Goal: Task Accomplishment & Management: Manage account settings

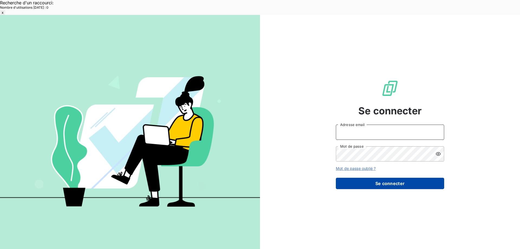
type input "[EMAIL_ADDRESS][DOMAIN_NAME]"
click at [386, 178] on button "Se connecter" at bounding box center [390, 183] width 108 height 11
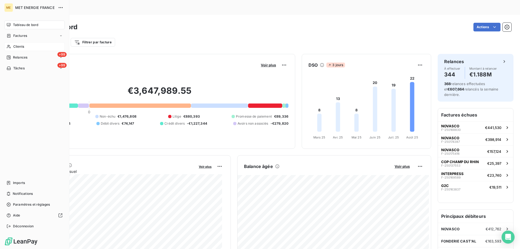
click at [14, 45] on span "Clients" at bounding box center [18, 46] width 11 height 5
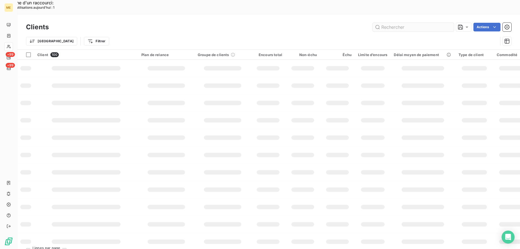
click at [400, 23] on input "text" at bounding box center [413, 27] width 81 height 9
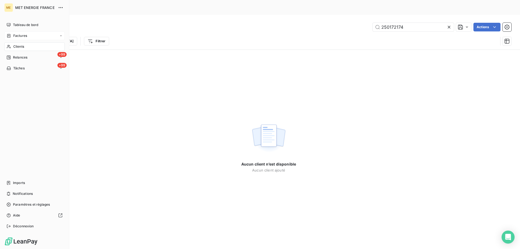
type input "250172174"
click at [6, 33] on div "Factures" at bounding box center [34, 35] width 60 height 9
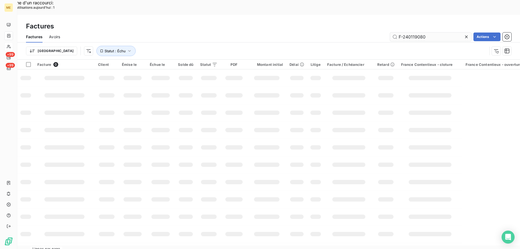
drag, startPoint x: 392, startPoint y: 21, endPoint x: 397, endPoint y: 21, distance: 4.9
click at [394, 32] on input "F-240119080" at bounding box center [430, 36] width 81 height 9
click at [401, 32] on input "F-240119080" at bounding box center [430, 36] width 81 height 9
drag, startPoint x: 401, startPoint y: 21, endPoint x: 400, endPoint y: 25, distance: 4.6
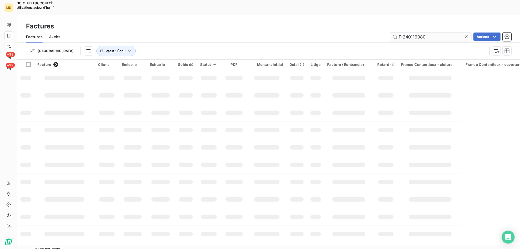
click at [401, 32] on input "F-240119080" at bounding box center [430, 36] width 81 height 9
type input "250172174"
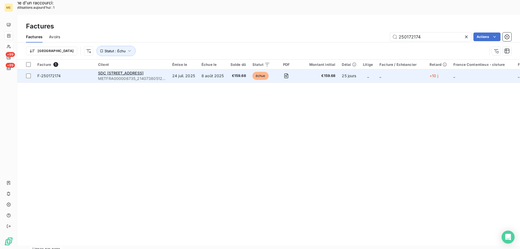
click at [76, 73] on span "F-250172174" at bounding box center [64, 75] width 54 height 5
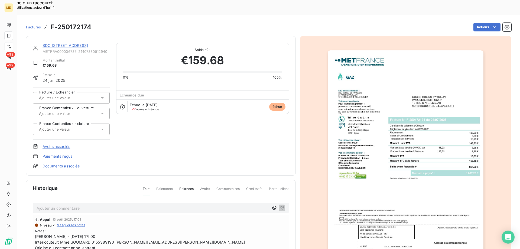
click at [57, 43] on link "SDC [STREET_ADDRESS]" at bounding box center [65, 45] width 45 height 5
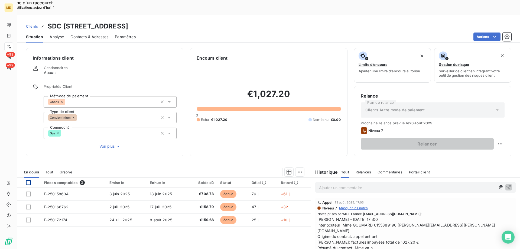
click at [29, 180] on div at bounding box center [28, 182] width 5 height 5
click at [295, 158] on html "Recherche d'un raccourci: Nombre d'utilisations [DATE] : 1 x ME +99 +99 Clients…" at bounding box center [260, 184] width 520 height 369
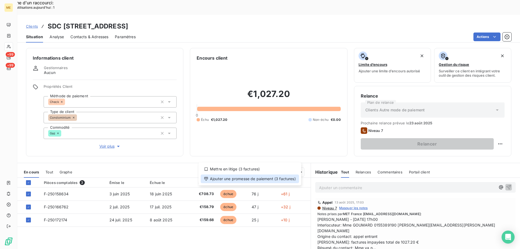
click at [247, 178] on div "Ajouter une promesse de paiement (3 factures)" at bounding box center [250, 178] width 98 height 9
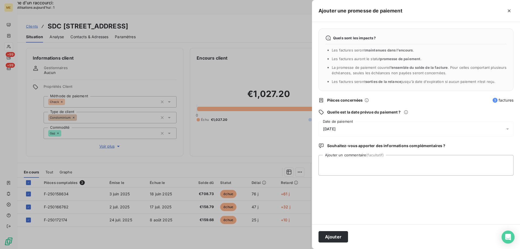
click at [349, 130] on div "[DATE]" at bounding box center [415, 128] width 195 height 15
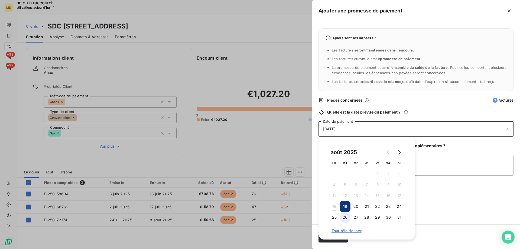
click at [348, 217] on button "26" at bounding box center [345, 217] width 11 height 11
click at [449, 167] on textarea "Ajouter un commentaire (facultatif)" at bounding box center [415, 165] width 195 height 21
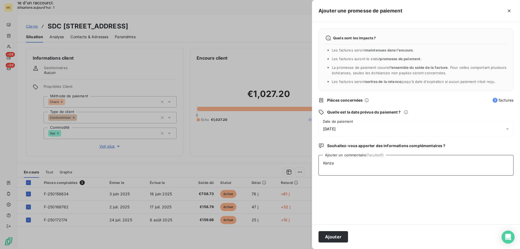
click at [353, 163] on textarea "Kenza" at bounding box center [415, 165] width 195 height 21
paste textarea "[DATE] 19:23"
click at [361, 163] on textarea "Kenza / Interaction [DATE] 19:23" at bounding box center [415, 165] width 195 height 21
click at [428, 160] on textarea "Kenza / Interaction du [DATE] 19:23" at bounding box center [415, 165] width 195 height 21
drag, startPoint x: 422, startPoint y: 173, endPoint x: 484, endPoint y: 160, distance: 64.0
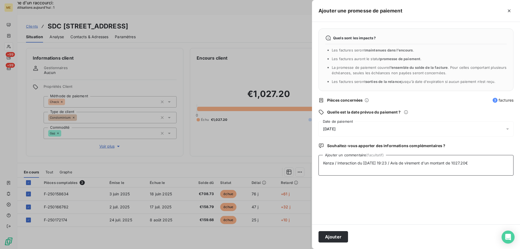
click at [484, 161] on textarea "Kenza / Interaction du [DATE] 19:23 / Avis de virement d'un montant de 1027.20€" at bounding box center [415, 165] width 195 height 21
type textarea "Kenza / Interaction du [DATE] 19:23 / Avis de virement d'un montant de 1027.20€…"
click at [328, 238] on button "Ajouter" at bounding box center [333, 236] width 30 height 11
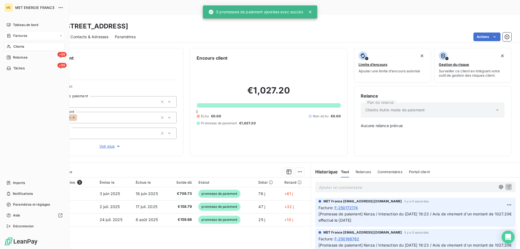
click at [13, 37] on div "Factures" at bounding box center [16, 35] width 21 height 5
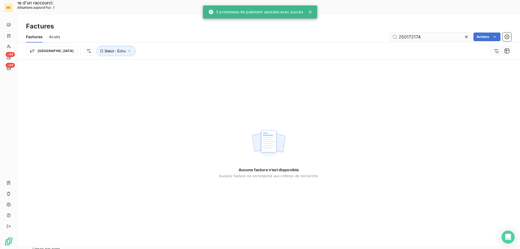
click at [411, 32] on input "250172174" at bounding box center [430, 36] width 81 height 9
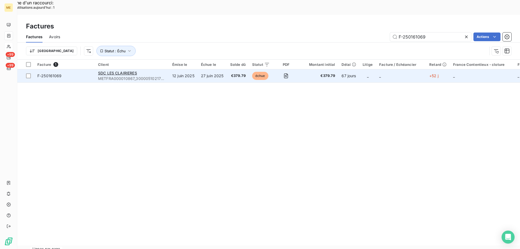
type input "F-250161069"
click at [84, 73] on span "F-250161069" at bounding box center [64, 75] width 54 height 5
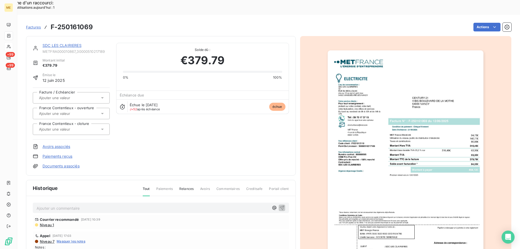
click at [59, 43] on link "SDC LES CLAIRIERES" at bounding box center [62, 45] width 39 height 5
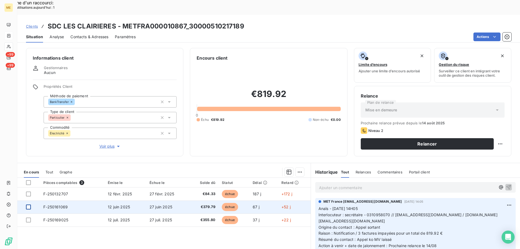
click at [30, 204] on div at bounding box center [28, 206] width 5 height 5
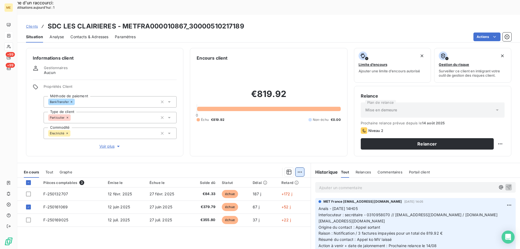
click at [299, 157] on html "Recherche d'un raccourci: Nombre d'utilisations [DATE] : 1 x ME +99 +99 Clients…" at bounding box center [260, 184] width 520 height 369
click at [279, 178] on div "Ajouter une promesse de paiement (1 facture)" at bounding box center [251, 178] width 96 height 9
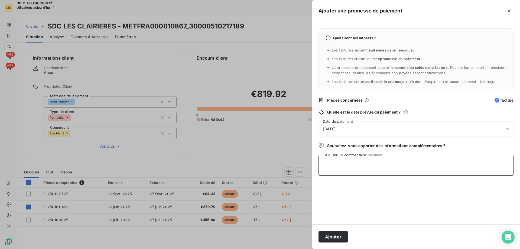
click at [381, 163] on textarea "Ajouter un commentaire (facultatif)" at bounding box center [415, 165] width 195 height 21
click at [510, 163] on textarea "Kenza / interation du / avis de virement d'un montant de 379.79€ effectué le [D…" at bounding box center [415, 165] width 195 height 21
paste textarea "F-250161069"
click at [354, 125] on div "[DATE]" at bounding box center [415, 128] width 195 height 15
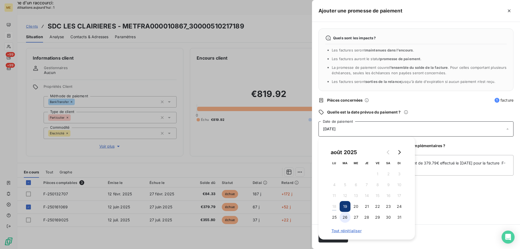
click at [346, 218] on button "26" at bounding box center [345, 217] width 11 height 11
click at [431, 190] on div "Quels sont les impacts ? Les factures seront maintenues dans l’encours . Les fa…" at bounding box center [416, 123] width 208 height 202
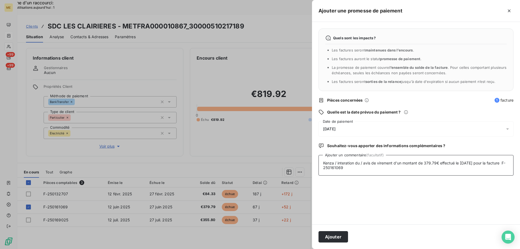
click at [351, 161] on textarea "Kenza / interation du / avis de virement d'un montant de 379.79€ effectué le [D…" at bounding box center [415, 165] width 195 height 21
click at [348, 164] on textarea "Kenza / interation du / avis de virement d'un montant de 379.79€ effectué le [D…" at bounding box center [415, 165] width 195 height 21
click at [0, 0] on lt-span "interaction" at bounding box center [0, 0] width 0 height 0
type textarea "Kenza / interaction du / avis de virement d'un montant de 379.79€ effectué le […"
click at [340, 236] on button "Ajouter" at bounding box center [333, 236] width 30 height 11
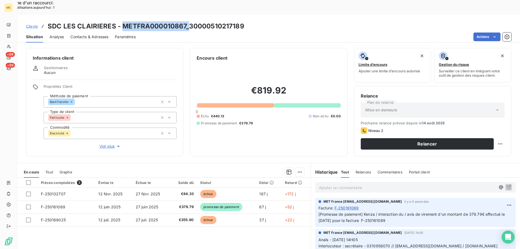
copy h3 "METFRA000010867_"
drag, startPoint x: 123, startPoint y: 12, endPoint x: 186, endPoint y: 9, distance: 63.2
click at [186, 21] on h3 "SDC LES CLAIRIERES - METFRA000010867_30000510217189" at bounding box center [146, 26] width 197 height 10
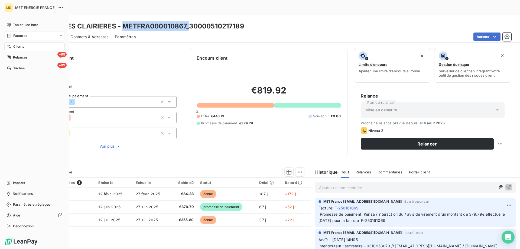
click at [18, 43] on div "Clients" at bounding box center [34, 46] width 60 height 9
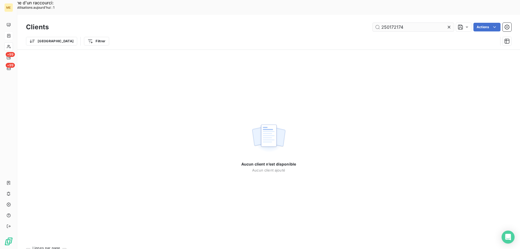
click at [396, 23] on input "250172174" at bounding box center [413, 27] width 81 height 9
click at [393, 23] on input "METFRA000028405" at bounding box center [413, 27] width 81 height 9
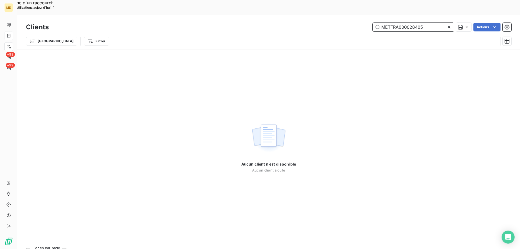
paste input "21241533853896"
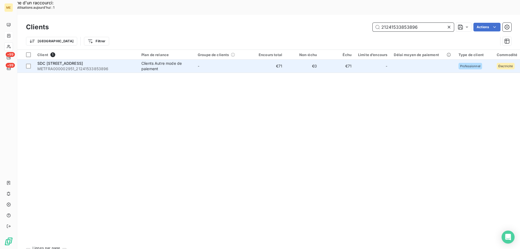
type input "21241533853896"
click at [71, 66] on span "METFRA000002951_21241533853896" at bounding box center [85, 68] width 97 height 5
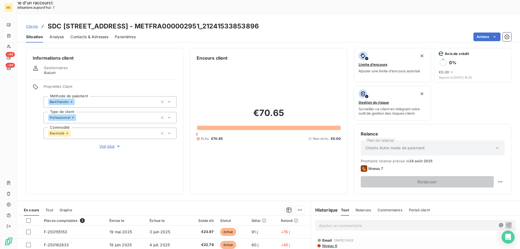
click at [92, 34] on span "Contacts & Adresses" at bounding box center [89, 36] width 38 height 5
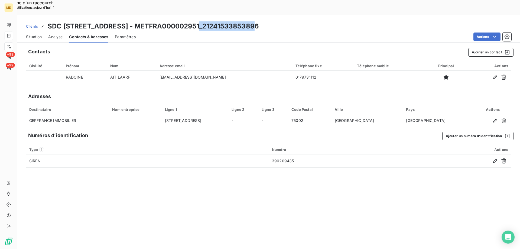
copy h3 "21241533853896"
drag, startPoint x: 247, startPoint y: 10, endPoint x: 190, endPoint y: 10, distance: 56.6
click at [190, 21] on div "Clients SDC [STREET_ADDRESS] - METFRA000002951_21241533853896" at bounding box center [268, 26] width 503 height 10
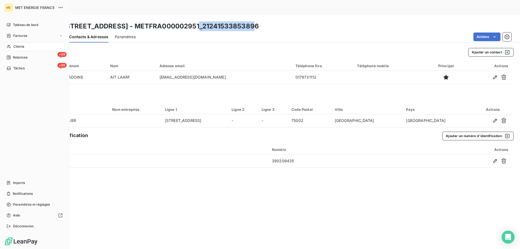
click at [25, 46] on div "Clients" at bounding box center [34, 46] width 60 height 9
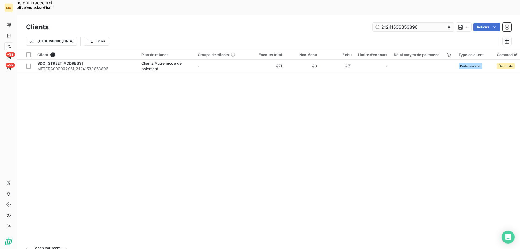
click at [403, 23] on input "21241533853896" at bounding box center [413, 27] width 81 height 9
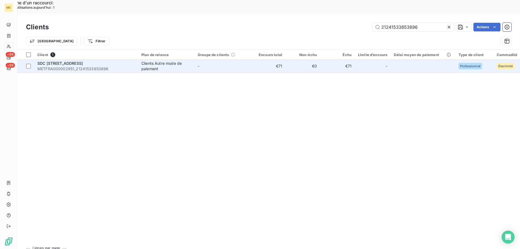
click at [105, 66] on span "METFRA000002951_21241533853896" at bounding box center [85, 68] width 97 height 5
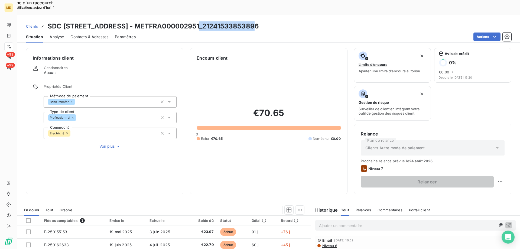
copy h3 "21241533853896"
drag, startPoint x: 252, startPoint y: 14, endPoint x: 190, endPoint y: 14, distance: 62.0
click at [190, 21] on div "Clients SDC [STREET_ADDRESS] - METFRA000002951_21241533853896" at bounding box center [268, 26] width 503 height 10
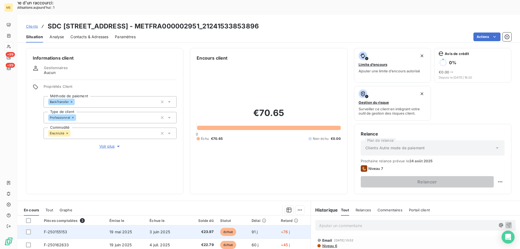
click at [207, 229] on span "€23.97" at bounding box center [202, 231] width 24 height 5
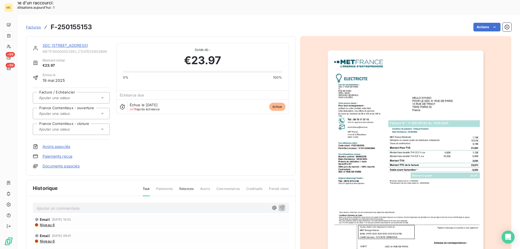
click at [60, 43] on link "SDC [STREET_ADDRESS]" at bounding box center [65, 45] width 45 height 5
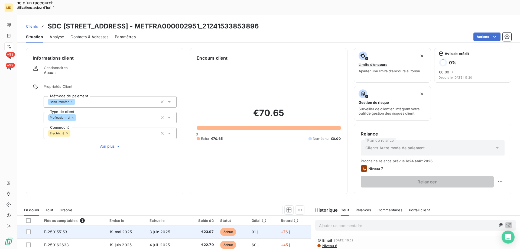
click at [226, 228] on span "échue" at bounding box center [228, 232] width 16 height 8
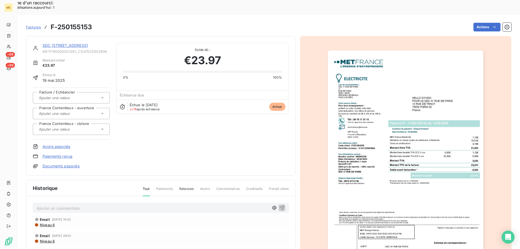
click at [357, 81] on img "button" at bounding box center [406, 160] width 156 height 220
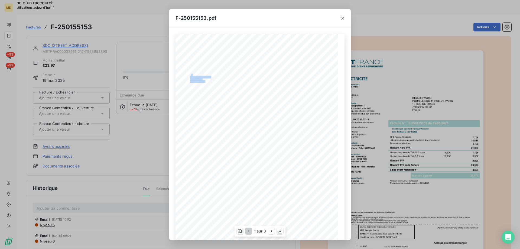
drag, startPoint x: 204, startPoint y: 82, endPoint x: 193, endPoint y: 78, distance: 11.9
click at [193, 78] on div "*Sous réserve, notamment, du bon encaissement des règlements déjà effectués. Co…" at bounding box center [260, 149] width 162 height 230
click at [206, 83] on div "*Sous réserve, notamment, du bon encaissement des règlements déjà effectués. Co…" at bounding box center [259, 149] width 169 height 230
click at [203, 83] on span "95380 LOUVRES" at bounding box center [197, 83] width 15 height 2
copy div "SDC [STREET_ADDRESS][GEOGRAPHIC_DATA][STREET_ADDRESS]. GENE. SERVICES GENERAUX …"
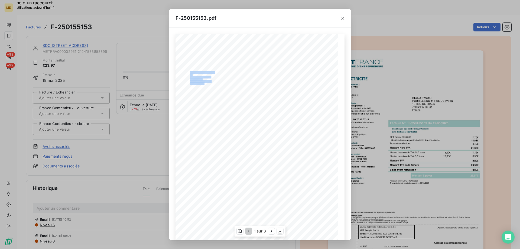
drag, startPoint x: 203, startPoint y: 83, endPoint x: 188, endPoint y: 73, distance: 17.4
click at [188, 73] on div "*Sous réserve, notamment, du bon encaissement des règlements déjà effectués. Co…" at bounding box center [260, 149] width 162 height 230
drag, startPoint x: 343, startPoint y: 17, endPoint x: 325, endPoint y: 4, distance: 22.8
click at [344, 16] on icon "button" at bounding box center [342, 17] width 5 height 5
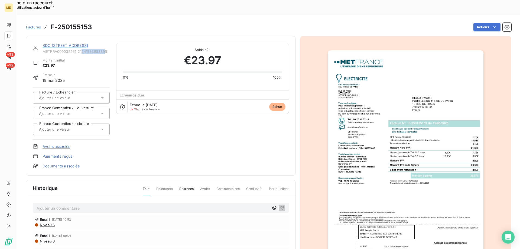
drag, startPoint x: 106, startPoint y: 37, endPoint x: 82, endPoint y: 36, distance: 23.6
click at [82, 49] on span "METFRA000002951_21241533853896" at bounding box center [76, 51] width 67 height 4
click at [113, 45] on div "SDC [STREET_ADDRESS] METFRA000002951_21241533853896 Montant initial €23.97 Émis…" at bounding box center [161, 106] width 256 height 126
click at [103, 58] on div "Montant initial €23.97" at bounding box center [71, 63] width 77 height 10
copy span "21241533853896"
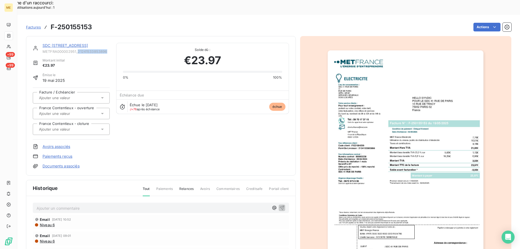
drag, startPoint x: 108, startPoint y: 35, endPoint x: 79, endPoint y: 35, distance: 29.8
click at [79, 49] on span "METFRA000002951_21241533853896" at bounding box center [76, 51] width 67 height 4
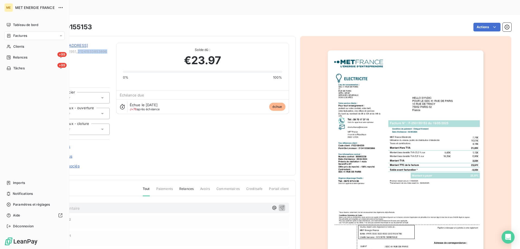
click at [22, 35] on span "Factures" at bounding box center [20, 35] width 14 height 5
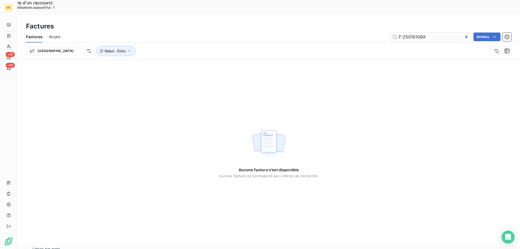
click at [412, 32] on input "F-250161069" at bounding box center [430, 36] width 81 height 9
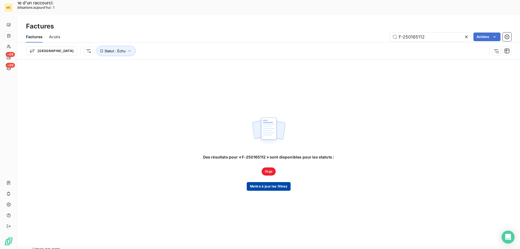
type input "F-250165112"
click at [270, 182] on button "Mettre à jour les filtres" at bounding box center [269, 186] width 44 height 9
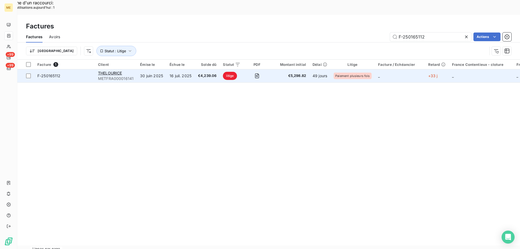
click at [69, 73] on span "F-250165112" at bounding box center [64, 75] width 54 height 5
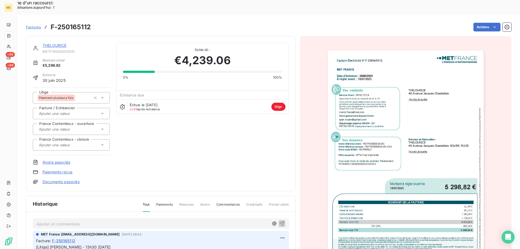
click at [61, 43] on link "THELOURICE" at bounding box center [55, 45] width 24 height 5
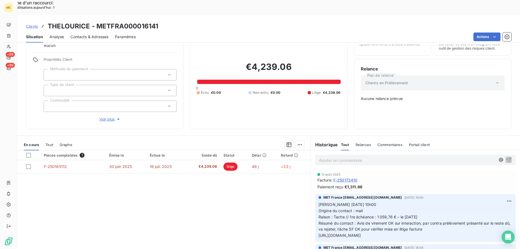
scroll to position [34, 0]
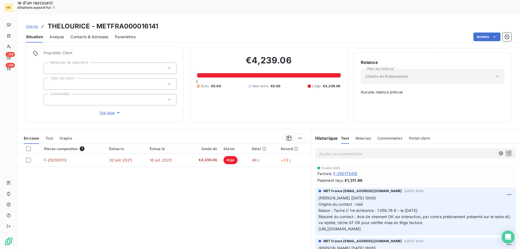
click at [334, 150] on p "Ajouter un commentaire ﻿" at bounding box center [407, 153] width 177 height 7
drag, startPoint x: 342, startPoint y: 136, endPoint x: 409, endPoint y: 136, distance: 67.2
click at [344, 150] on p "Ajouter un commentaire ﻿" at bounding box center [407, 153] width 177 height 7
click at [323, 150] on p "Ajouter un commentaire ﻿" at bounding box center [407, 153] width 177 height 7
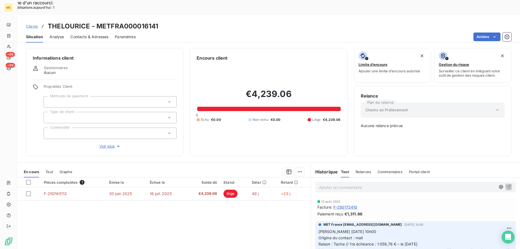
click at [366, 184] on p "Ajouter un commentaire ﻿" at bounding box center [407, 187] width 177 height 7
click at [454, 184] on p "Kenza / interaction [DATE] 18:06 / Avis de virement effectué le" at bounding box center [407, 187] width 177 height 6
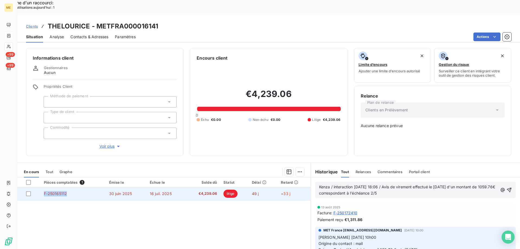
copy span "F-250165112"
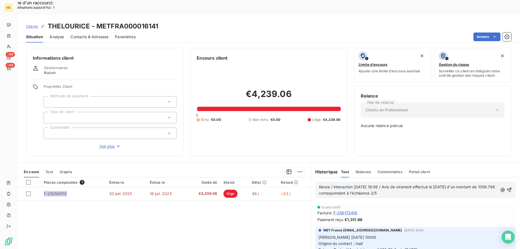
drag, startPoint x: 73, startPoint y: 179, endPoint x: 50, endPoint y: 202, distance: 32.4
click at [50, 202] on div "Pièces comptables 1 Émise le Échue le Solde dû Statut Délai Retard F-250165112 …" at bounding box center [163, 229] width 293 height 104
click at [406, 184] on p "Kenza / interaction [DATE] 18:06 / Avis de virement effectué le [DATE] d'un mon…" at bounding box center [408, 190] width 179 height 12
click at [506, 187] on icon "button" at bounding box center [508, 189] width 5 height 5
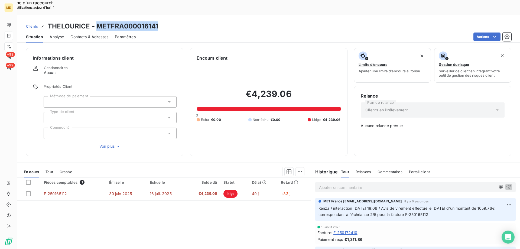
copy h3 "METFRA000016141"
drag, startPoint x: 158, startPoint y: 9, endPoint x: 97, endPoint y: 10, distance: 61.5
click at [97, 21] on div "Clients THELOURICE - METFRA000016141" at bounding box center [268, 26] width 503 height 10
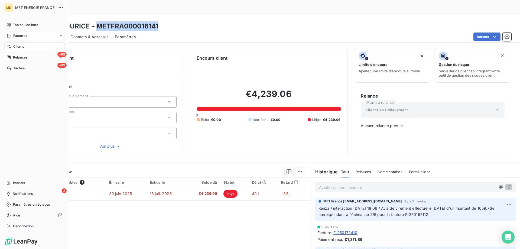
click at [17, 46] on span "Clients" at bounding box center [18, 46] width 11 height 5
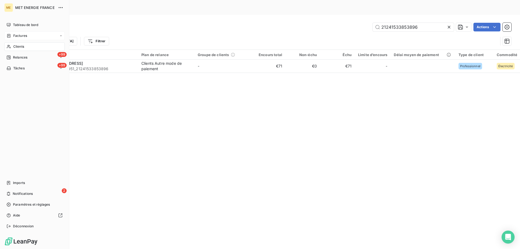
click at [12, 32] on div "Factures" at bounding box center [34, 35] width 60 height 9
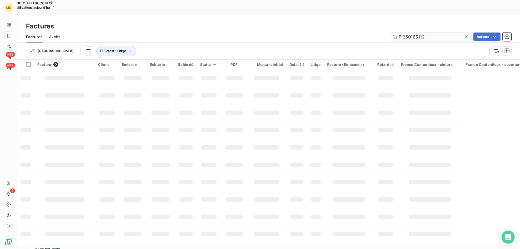
click at [422, 32] on input "F-250165112" at bounding box center [430, 36] width 81 height 9
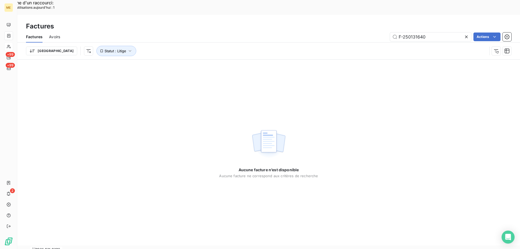
type input "F-250131640"
click at [161, 83] on div "Aucune facture n’est disponible Aucune facture ne correspond aux critères de re…" at bounding box center [268, 153] width 503 height 186
click at [417, 32] on input "F-250131640" at bounding box center [430, 36] width 81 height 9
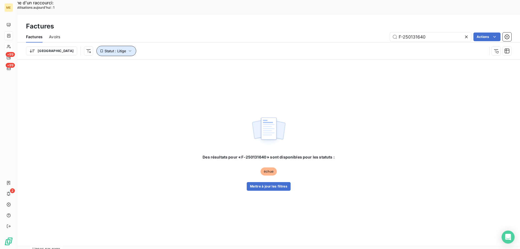
click at [105, 49] on span "Statut : Litige" at bounding box center [116, 51] width 22 height 4
click at [147, 47] on div "litige" at bounding box center [169, 49] width 78 height 11
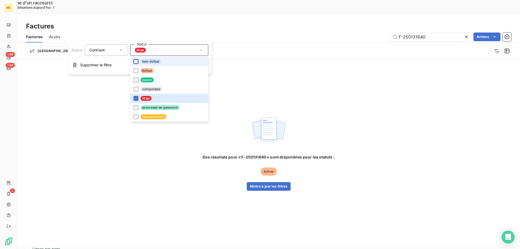
click at [137, 63] on div at bounding box center [135, 61] width 5 height 5
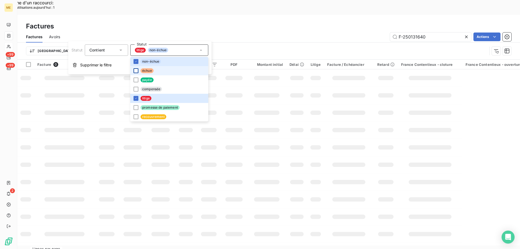
click at [135, 70] on div at bounding box center [135, 70] width 5 height 5
click at [135, 81] on div at bounding box center [135, 79] width 5 height 5
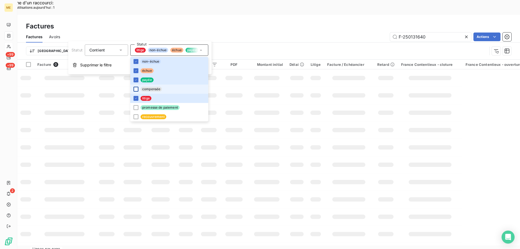
click at [135, 91] on div at bounding box center [135, 89] width 5 height 5
click at [138, 110] on div at bounding box center [135, 107] width 5 height 5
click at [136, 116] on div at bounding box center [135, 116] width 5 height 5
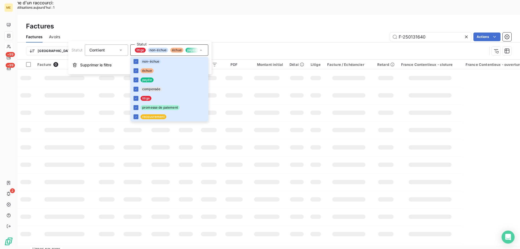
click at [110, 139] on td at bounding box center [107, 147] width 24 height 17
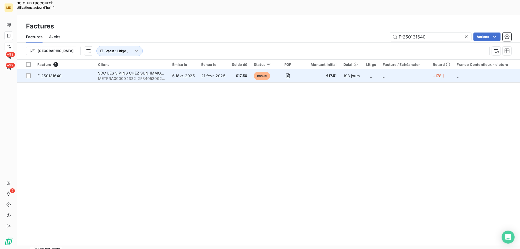
click at [76, 69] on td "F-250131640" at bounding box center [64, 75] width 61 height 13
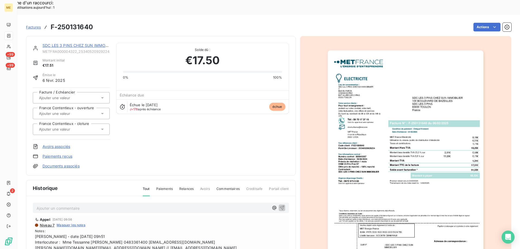
click at [60, 43] on link "SDC LES 3 PINS CHEZ SUN IMMOBILIER" at bounding box center [80, 45] width 74 height 5
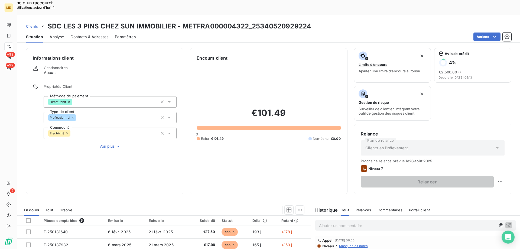
scroll to position [72, 0]
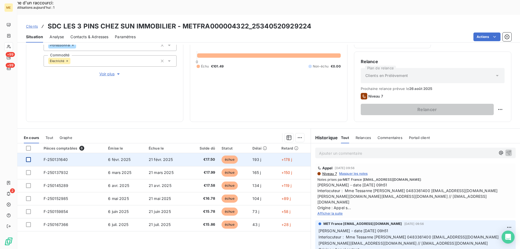
click at [27, 157] on div at bounding box center [28, 159] width 5 height 5
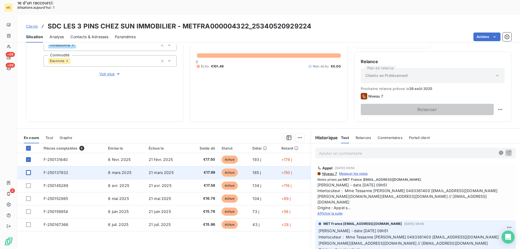
click at [28, 170] on div at bounding box center [28, 172] width 5 height 5
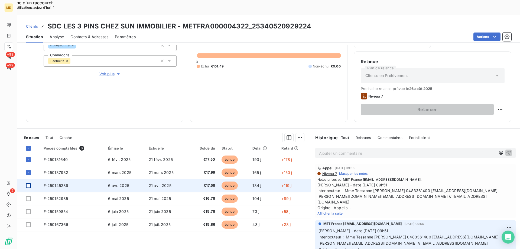
click at [29, 183] on div at bounding box center [28, 185] width 5 height 5
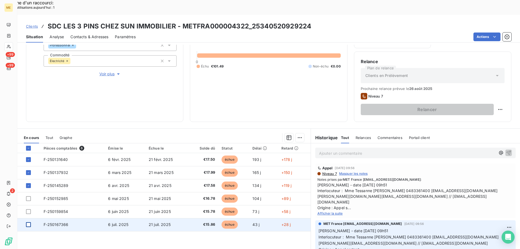
click at [28, 222] on div at bounding box center [28, 224] width 5 height 5
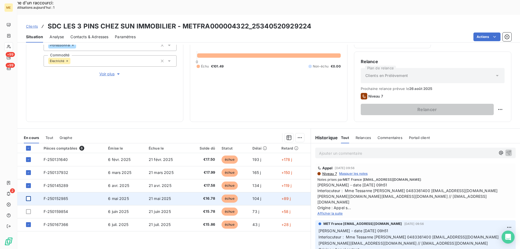
click at [27, 196] on div at bounding box center [28, 198] width 5 height 5
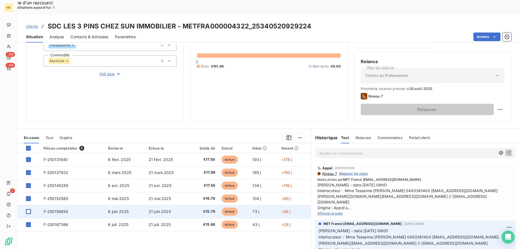
click at [28, 209] on div at bounding box center [28, 211] width 5 height 5
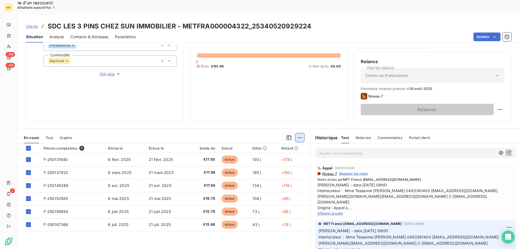
click at [283, 146] on div "Ajouter une promesse de paiement (6 factures)" at bounding box center [250, 144] width 98 height 9
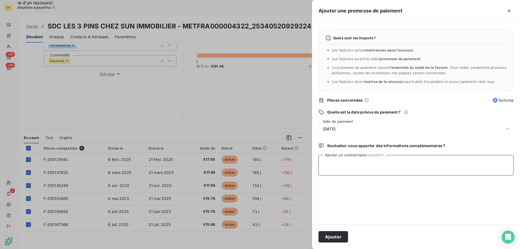
click at [383, 166] on textarea "Ajouter un commentaire (facultatif)" at bounding box center [415, 165] width 195 height 21
click at [490, 164] on textarea "Kenza/ interaction du / avis de virement d'un montant global de 686.08€ pour le…" at bounding box center [415, 165] width 195 height 21
paste textarea "F-250131640"
click at [484, 162] on textarea "Kenza/ interaction du / avis de virement d'un montant global de 686.08€ pour le…" at bounding box center [415, 165] width 195 height 21
click at [512, 164] on textarea "Kenza/ interaction du / avis de virement d'un montant global de 686.08€ pour le…" at bounding box center [415, 165] width 195 height 21
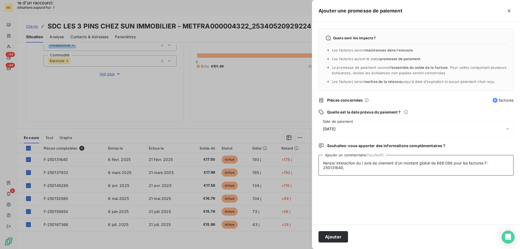
paste textarea "F-250137932"
click at [376, 170] on textarea "Kenza/ interaction du / avis de virement d'un montant global de 686.08€ pour le…" at bounding box center [415, 165] width 195 height 21
click at [384, 167] on textarea "Kenza/ interaction du / avis de virement d'un montant global de 686.08€ pour le…" at bounding box center [415, 165] width 195 height 21
paste textarea "F-250167366"
click at [414, 170] on textarea "Kenza/ interaction du / avis de virement d'un montant global de 686.08€ pour le…" at bounding box center [415, 165] width 195 height 21
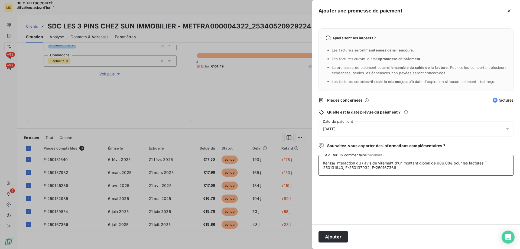
click at [414, 171] on textarea "Kenza/ interaction du / avis de virement d'un montant global de 686.08€ pour le…" at bounding box center [415, 165] width 195 height 21
click at [415, 167] on textarea "Kenza/ interaction du / avis de virement d'un montant global de 686.08€ pour le…" at bounding box center [415, 165] width 195 height 21
paste textarea "F-250152985"
click at [423, 169] on textarea "Kenza/ interaction du / avis de virement d'un montant global de 686.08€ pour le…" at bounding box center [415, 165] width 195 height 21
paste textarea "F250145289"
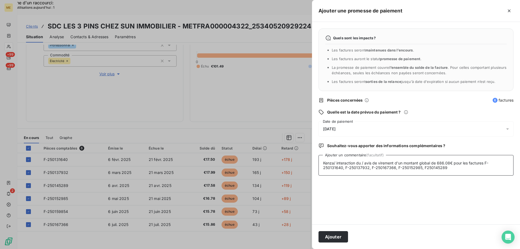
click at [448, 167] on textarea "Kenza/ interaction du / avis de virement d'un montant global de 686.08€ pour le…" at bounding box center [415, 165] width 195 height 21
paste textarea "F250159854"
click at [474, 165] on textarea "Kenza/ interaction du / avis de virement d'un montant global de 686.08€ pour le…" at bounding box center [415, 165] width 195 height 21
click at [475, 169] on textarea "Kenza/ interaction du / avis de virement d'un montant global de 686.08€ pour le…" at bounding box center [415, 165] width 195 height 21
paste textarea "F-250152987"
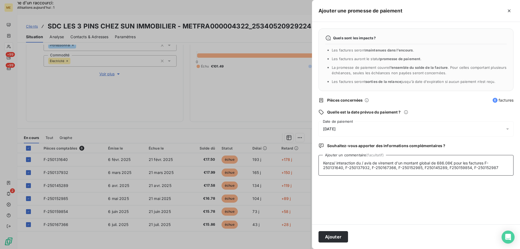
click at [495, 167] on textarea "Kenza/ interaction du / avis de virement d'un montant global de 686.08€ pour le…" at bounding box center [415, 165] width 195 height 21
paste textarea "F-250167368"
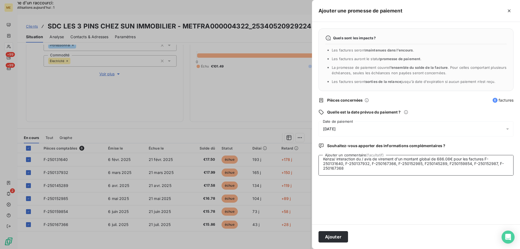
click at [353, 169] on textarea "Kenza/ interaction du / avis de virement d'un montant global de 686.08€ pour le…" at bounding box center [415, 165] width 195 height 21
paste textarea "F250159850"
click at [343, 168] on textarea "Kenza/ interaction du / avis de virement d'un montant global de 686.08€ pour le…" at bounding box center [415, 165] width 195 height 21
click at [377, 167] on textarea "Kenza/ interaction du / avis de virement d'un montant global de 686.08€ pour le…" at bounding box center [415, 165] width 195 height 21
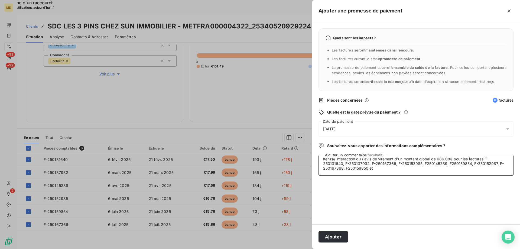
paste textarea "F-250145291"
type textarea "Kenza/ interaction du / avis de virement d'un montant global de 686.08€ pour le…"
click at [372, 128] on div "[DATE]" at bounding box center [415, 128] width 195 height 15
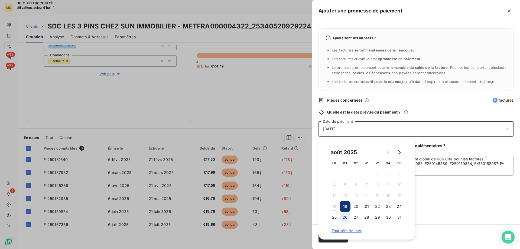
click at [348, 220] on button "26" at bounding box center [345, 217] width 11 height 11
click at [458, 207] on div "Quels sont les impacts ? Les factures seront maintenues dans l’encours . Les fa…" at bounding box center [416, 123] width 208 height 202
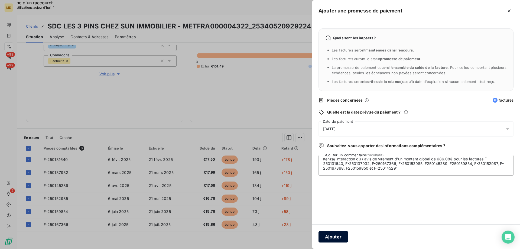
click at [339, 238] on button "Ajouter" at bounding box center [333, 236] width 30 height 11
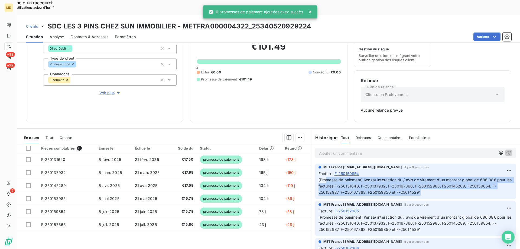
scroll to position [53, 0]
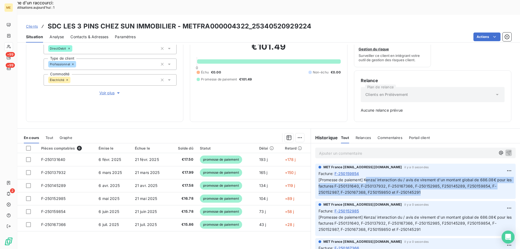
drag, startPoint x: 413, startPoint y: 179, endPoint x: 380, endPoint y: 165, distance: 36.2
click at [368, 177] on p "[Promesse de paiement] Kenza/ interaction du / avis de virement d'un montant gl…" at bounding box center [415, 186] width 194 height 19
click at [491, 168] on div "Editer" at bounding box center [488, 167] width 30 height 9
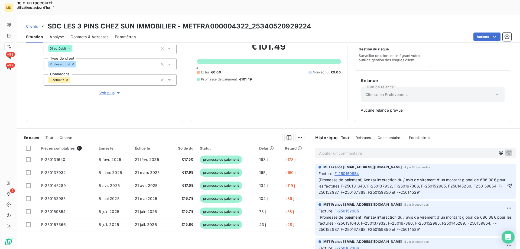
click at [401, 177] on span "[Promesse de paiement] Kenza/ interaction du / avis de virement d'un montant gl…" at bounding box center [412, 185] width 188 height 17
click at [401, 177] on span "[Promesse de paiement] Kenza/ interaction du15/08/2025 22:45 / avis de virement…" at bounding box center [406, 185] width 177 height 17
click at [507, 183] on icon "button" at bounding box center [509, 185] width 5 height 5
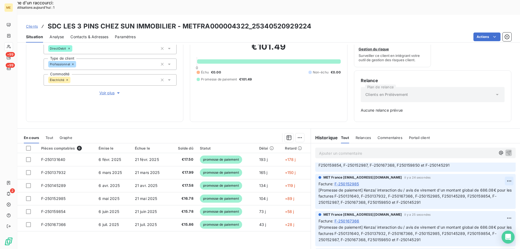
click at [495, 205] on div "Editer" at bounding box center [488, 202] width 30 height 9
click at [403, 200] on span "[Promesse de paiement] Kenza/ interaction du / avis de virement d'un montant gl…" at bounding box center [412, 196] width 188 height 17
click at [507, 199] on icon "button" at bounding box center [509, 195] width 5 height 5
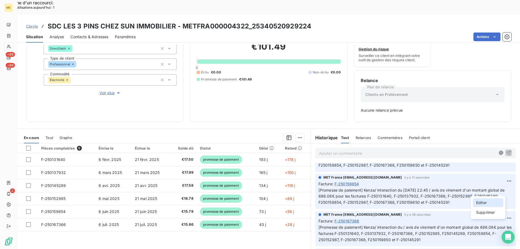
click at [488, 203] on div "Editer" at bounding box center [488, 202] width 30 height 9
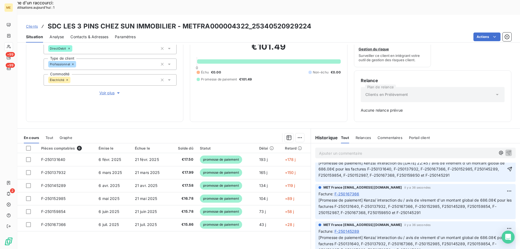
scroll to position [135, 0]
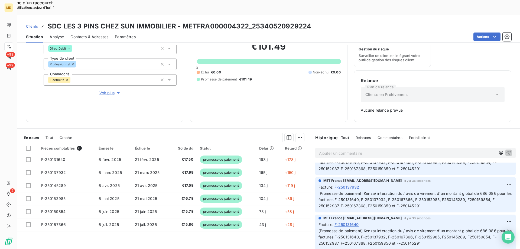
click at [478, 220] on div "Editer" at bounding box center [488, 218] width 30 height 9
click at [400, 171] on span "[Promesse de paiement] Kenza/ interaction du / avis de virement d'un montant gl…" at bounding box center [412, 162] width 188 height 17
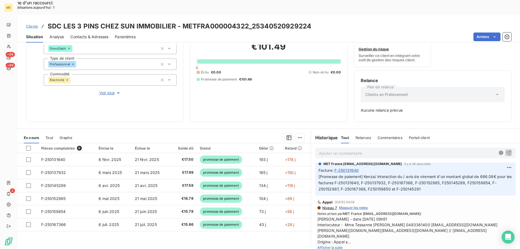
scroll to position [217, 0]
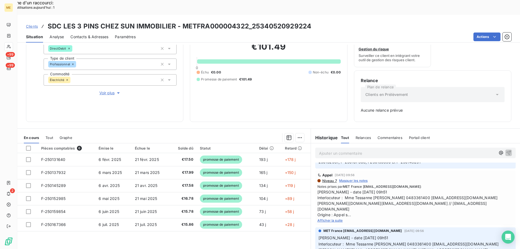
click at [507, 84] on icon "button" at bounding box center [509, 80] width 5 height 5
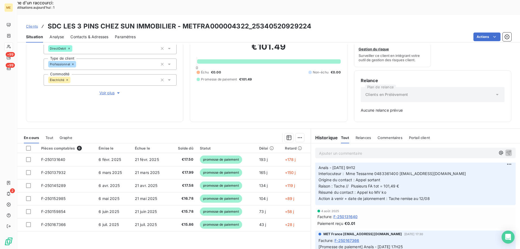
scroll to position [301, 0]
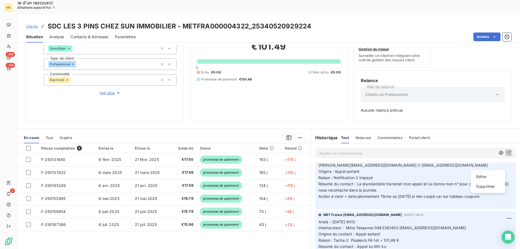
click at [493, 177] on div "Editer" at bounding box center [488, 176] width 30 height 9
click at [400, 79] on span "[Promesse de paiement] Kenza/ interaction du / avis de virement d'un montant gl…" at bounding box center [412, 70] width 188 height 17
click at [507, 73] on icon "button" at bounding box center [509, 70] width 5 height 5
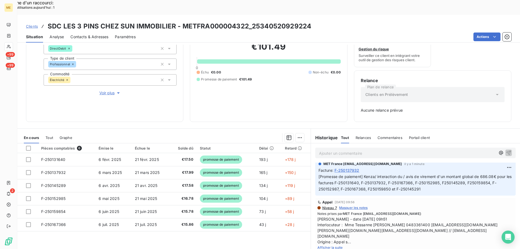
scroll to position [217, 0]
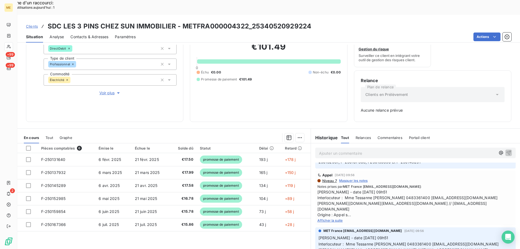
click at [473, 197] on div "Editer" at bounding box center [488, 199] width 30 height 9
click at [402, 128] on p "[Promesse de paiement] Kenza/ interaction du / avis de virement d'un montant gl…" at bounding box center [411, 118] width 187 height 19
click at [507, 121] on icon "button" at bounding box center [509, 118] width 5 height 5
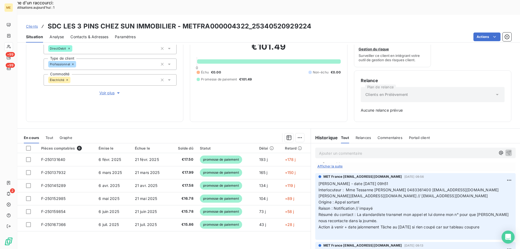
scroll to position [298, 0]
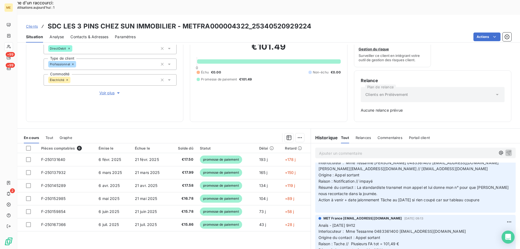
click at [485, 180] on div "Editer" at bounding box center [488, 180] width 30 height 9
click at [401, 83] on span "[Promesse de paiement] Kenza/ interaction du / avis de virement d'un montant gl…" at bounding box center [412, 74] width 188 height 17
click at [503, 84] on div "[Promesse de paiement] Kenza/ interaction du [DATE] 22:45 / avis de virement d'…" at bounding box center [415, 74] width 194 height 19
click at [507, 77] on icon "button" at bounding box center [509, 74] width 5 height 5
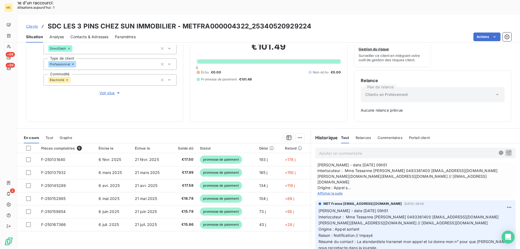
scroll to position [271, 0]
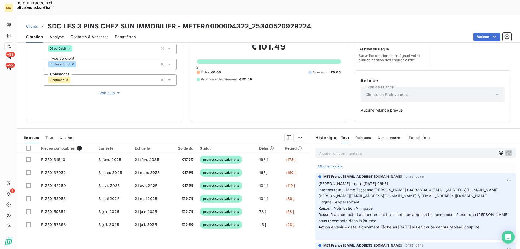
copy span "Kenza/ interaction du [DATE] 22:45 / avis de virement d'un montant global de 68…"
drag, startPoint x: 473, startPoint y: 219, endPoint x: 362, endPoint y: 206, distance: 111.3
click at [362, 111] on p "[Promesse de paiement] Kenza/ interaction du [DATE] 22:45 / avis de virement d'…" at bounding box center [411, 101] width 187 height 19
copy h3 "METFRA000004322"
drag, startPoint x: 246, startPoint y: 9, endPoint x: 195, endPoint y: 9, distance: 50.1
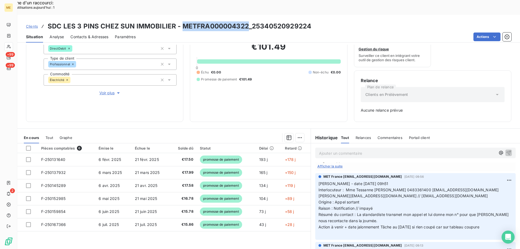
click at [186, 21] on h3 "SDC LES 3 PINS CHEZ SUN IMMOBILIER - METFRA000004322_25340520929224" at bounding box center [179, 26] width 263 height 10
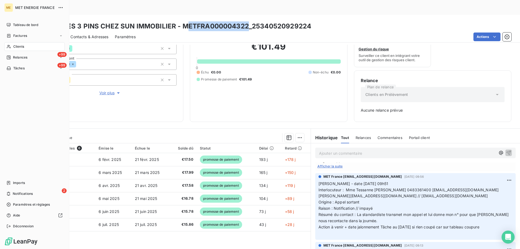
click at [9, 36] on icon at bounding box center [8, 36] width 5 height 4
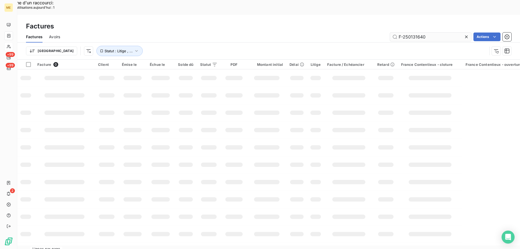
click at [422, 32] on input "F-250131640" at bounding box center [430, 36] width 81 height 9
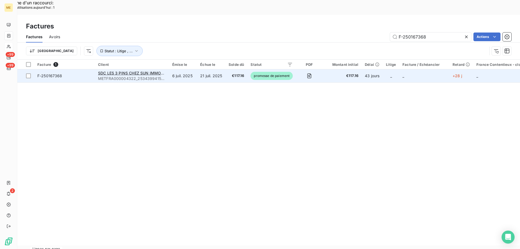
type input "F-250167368"
click at [77, 69] on td "F-250167368" at bounding box center [64, 75] width 61 height 13
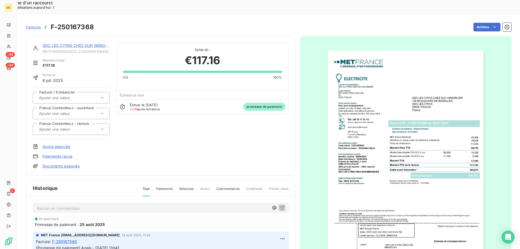
click at [84, 43] on link "SDC LES 3 PINS CHEZ SUN IMMOBILIER" at bounding box center [80, 45] width 74 height 5
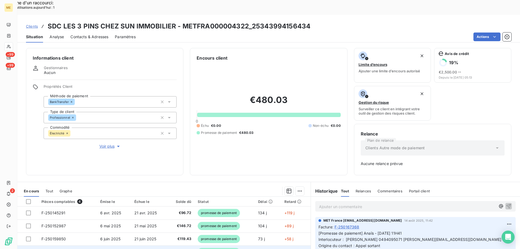
scroll to position [53, 0]
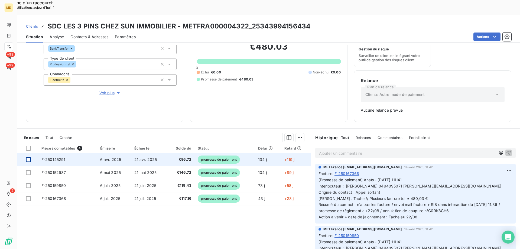
click at [29, 157] on div at bounding box center [28, 159] width 5 height 5
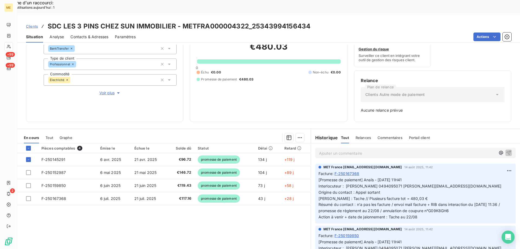
click at [363, 150] on p "Ajouter un commentaire ﻿" at bounding box center [407, 153] width 177 height 7
click at [345, 150] on p "Ajouter un commentaire ﻿" at bounding box center [407, 153] width 177 height 7
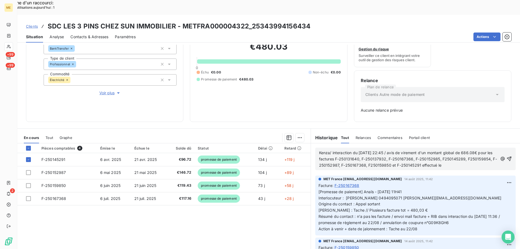
click at [474, 152] on p "Kenza/ interaction du [DATE] 22:45 / avis de virement d'un montant global de 68…" at bounding box center [408, 159] width 179 height 19
click at [507, 156] on icon "button" at bounding box center [509, 158] width 5 height 5
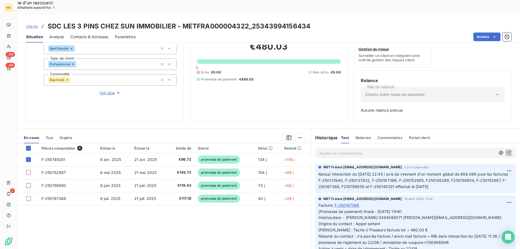
click at [14, 42] on div "ME +99 +99 2" at bounding box center [8, 124] width 17 height 249
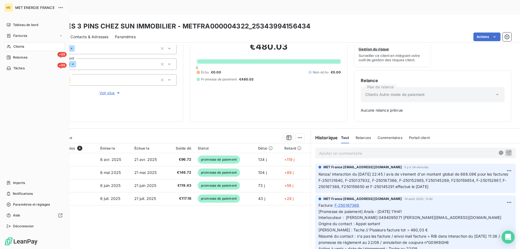
click at [15, 47] on span "Clients" at bounding box center [18, 46] width 11 height 5
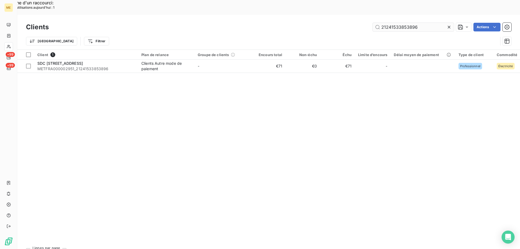
click at [409, 23] on input "21241533853896" at bounding box center [413, 27] width 81 height 9
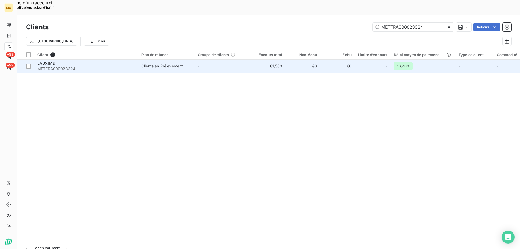
type input "METFRA000023324"
click at [75, 66] on span "METFRA000023324" at bounding box center [85, 68] width 97 height 5
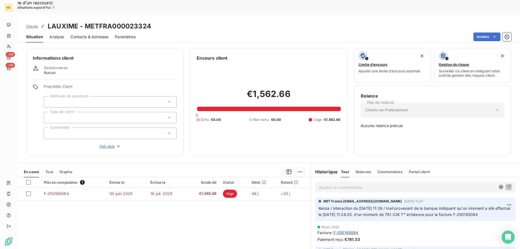
click at [351, 184] on p "Ajouter un commentaire ﻿" at bounding box center [407, 187] width 177 height 7
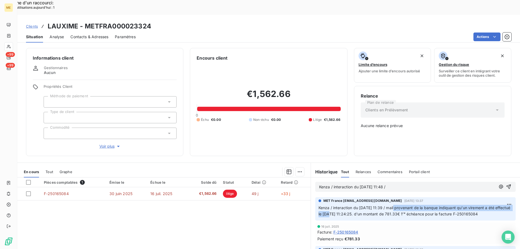
copy span "mail provenant de la banque indiquant qu'un virement a été effectué le"
drag, startPoint x: 392, startPoint y: 193, endPoint x: 336, endPoint y: 198, distance: 56.0
click at [336, 205] on span "Kenza / interaction du [DATE] 11:39 / mail provenant de la banque indiquant qu'…" at bounding box center [414, 210] width 193 height 11
click at [396, 184] on p "Kenza / interaction du [DATE] 11:48 /" at bounding box center [407, 187] width 177 height 6
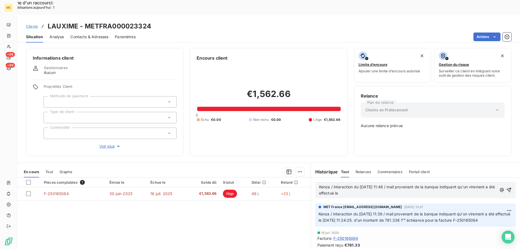
click at [383, 184] on p "Kenza / interaction du [DATE] 11:48 / mail provenant de la banque indiquant qu'…" at bounding box center [408, 190] width 178 height 12
drag, startPoint x: 498, startPoint y: 211, endPoint x: 472, endPoint y: 208, distance: 26.9
click at [472, 211] on p "Kenza / interaction du [DATE] 11:39 / mail provenant de la banque indiquant qu'…" at bounding box center [415, 217] width 194 height 12
click at [348, 184] on p "Kenza / interaction du [DATE] 11:48 / mail provenant de la banque indiquant qu'…" at bounding box center [408, 190] width 179 height 12
click at [506, 187] on icon "button" at bounding box center [508, 189] width 5 height 5
